Goal: Browse casually

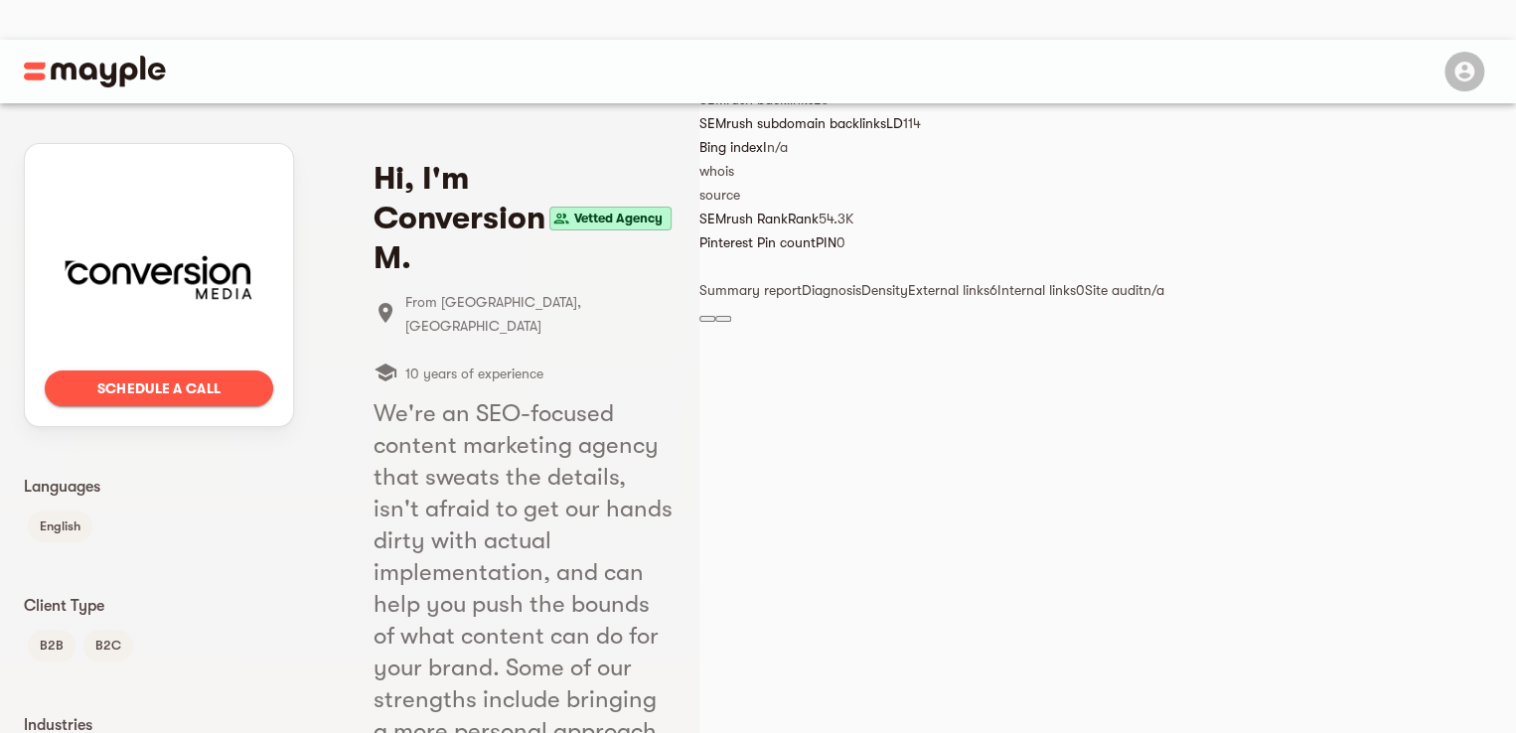
click at [676, 203] on div "Vetted Agency" at bounding box center [610, 219] width 130 height 32
click at [671, 207] on span "Vetted Agency" at bounding box center [618, 219] width 104 height 24
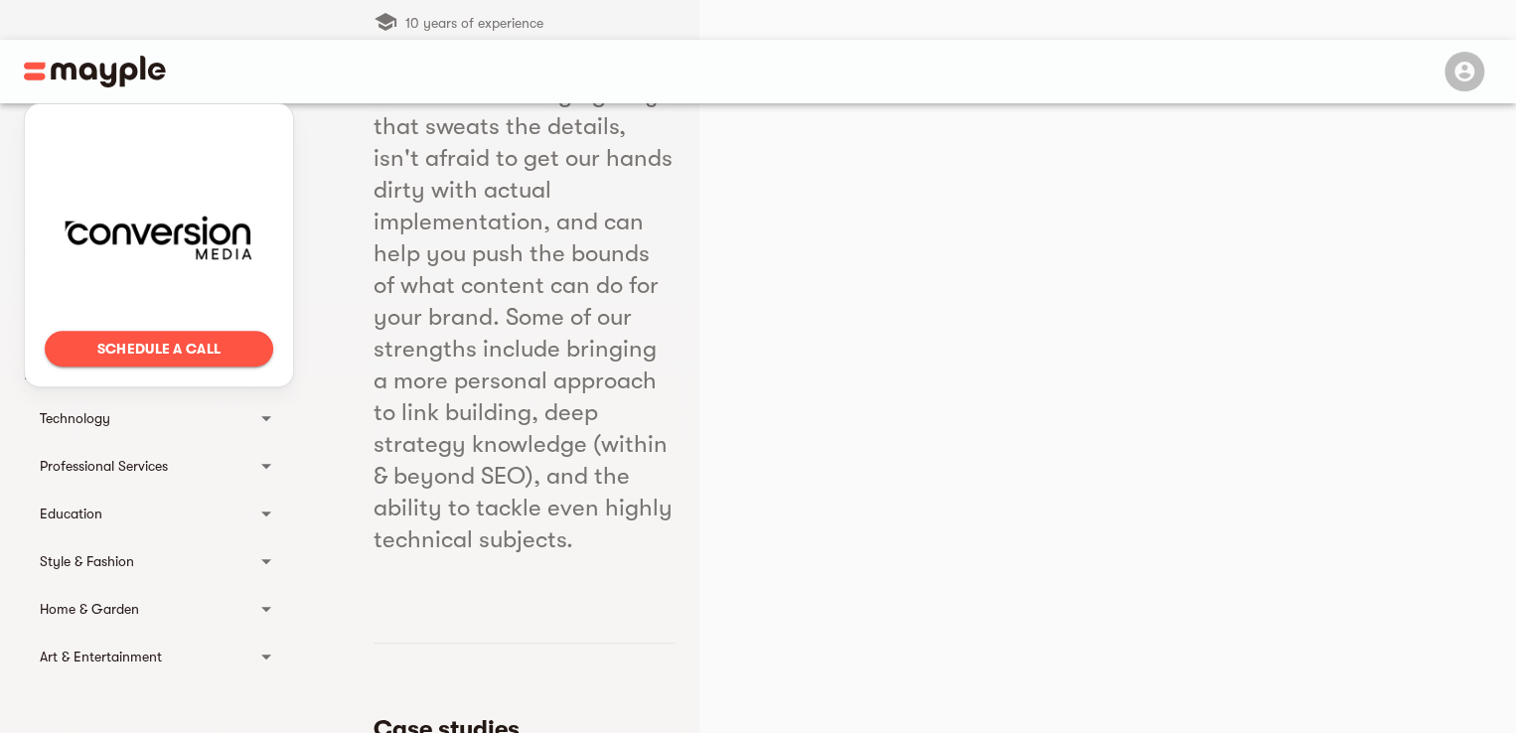
scroll to position [364, 0]
